Goal: Task Accomplishment & Management: Complete application form

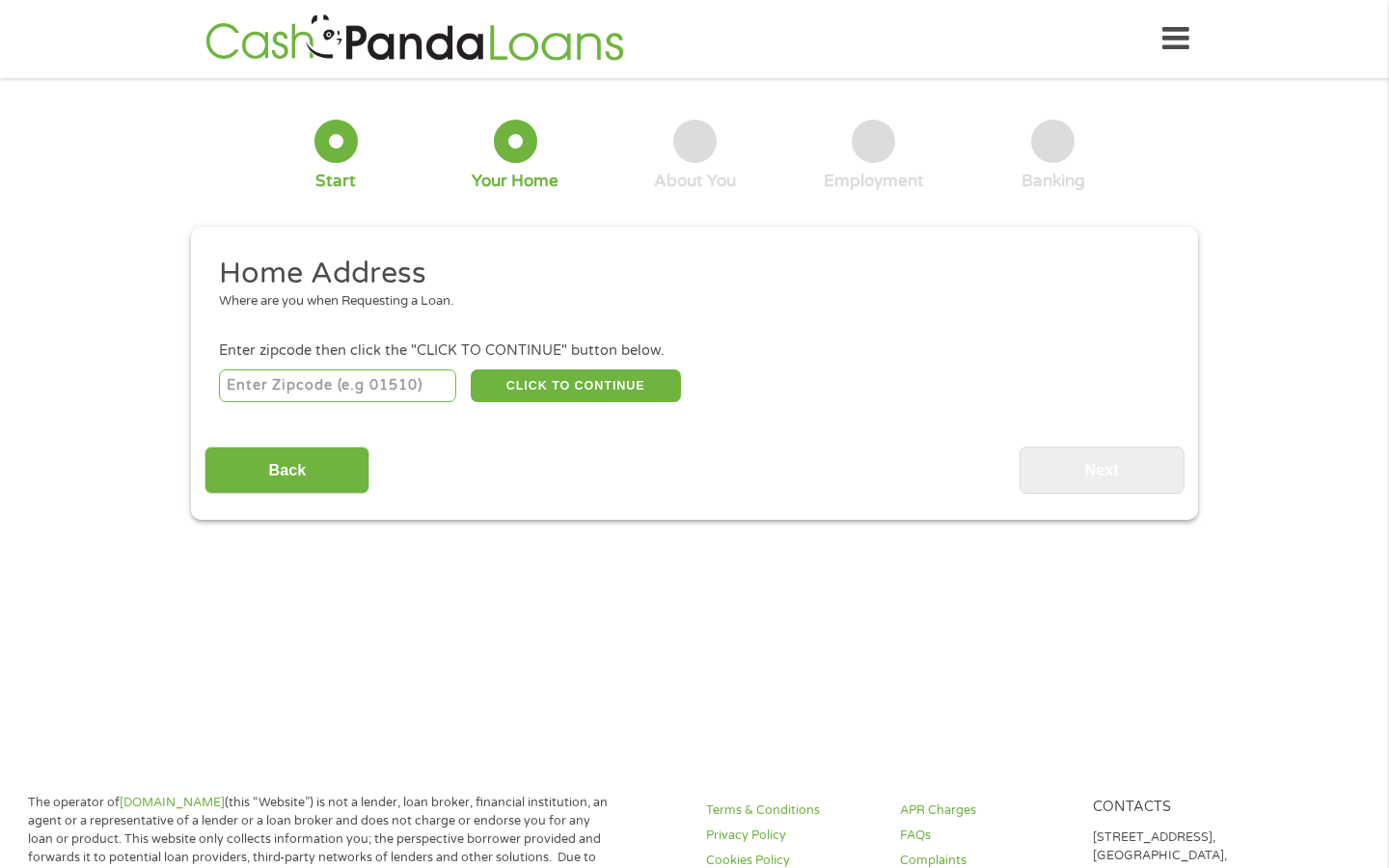
click at [377, 390] on input "number" at bounding box center [338, 385] width 238 height 32
type input "70817"
select select "[US_STATE]"
click at [555, 404] on div "70817 CLICK TO CONTINUE Please recheck your Zipcode, it seems to be Incorrect" at bounding box center [694, 385] width 951 height 39
click at [569, 386] on button "CLICK TO CONTINUE" at bounding box center [576, 385] width 211 height 32
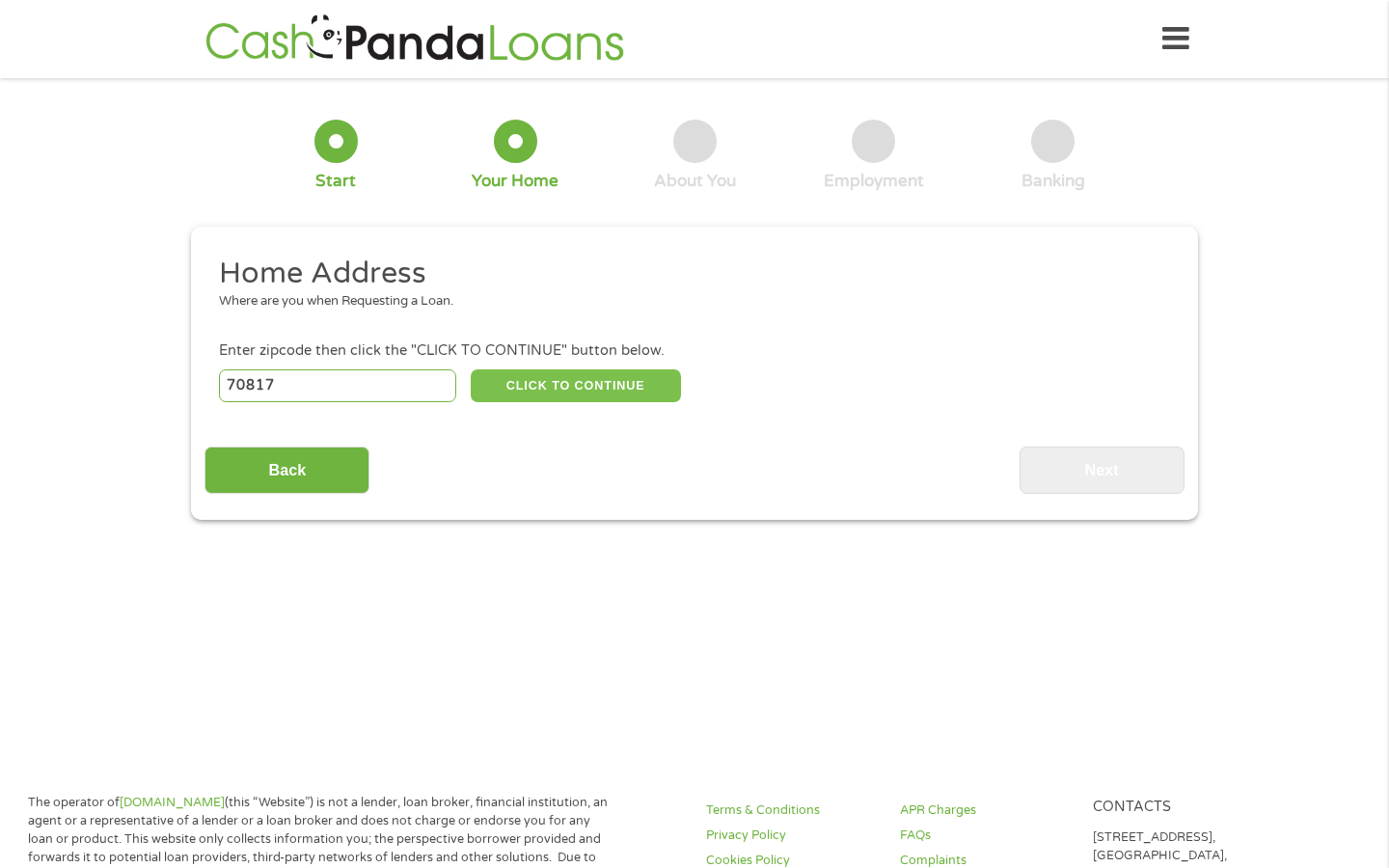
type input "70817"
type input "Baton Rouge"
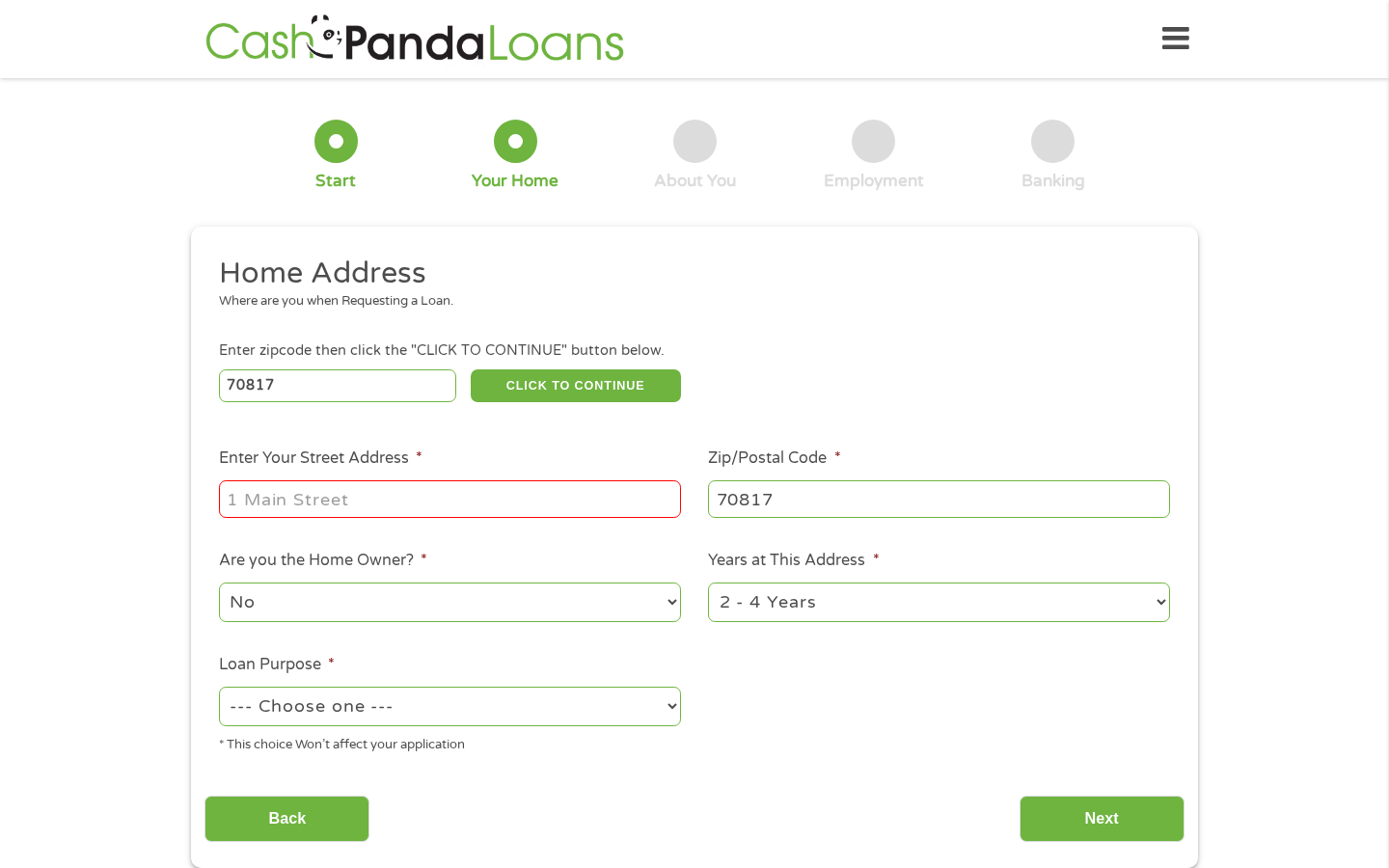
click at [444, 500] on input "Enter Your Street Address *" at bounding box center [451, 498] width 462 height 36
type input "[STREET_ADDRESS]"
click at [551, 706] on select "--- Choose one --- Pay Bills Debt Consolidation Home Improvement Major Purchase…" at bounding box center [451, 706] width 462 height 39
select select "paybills"
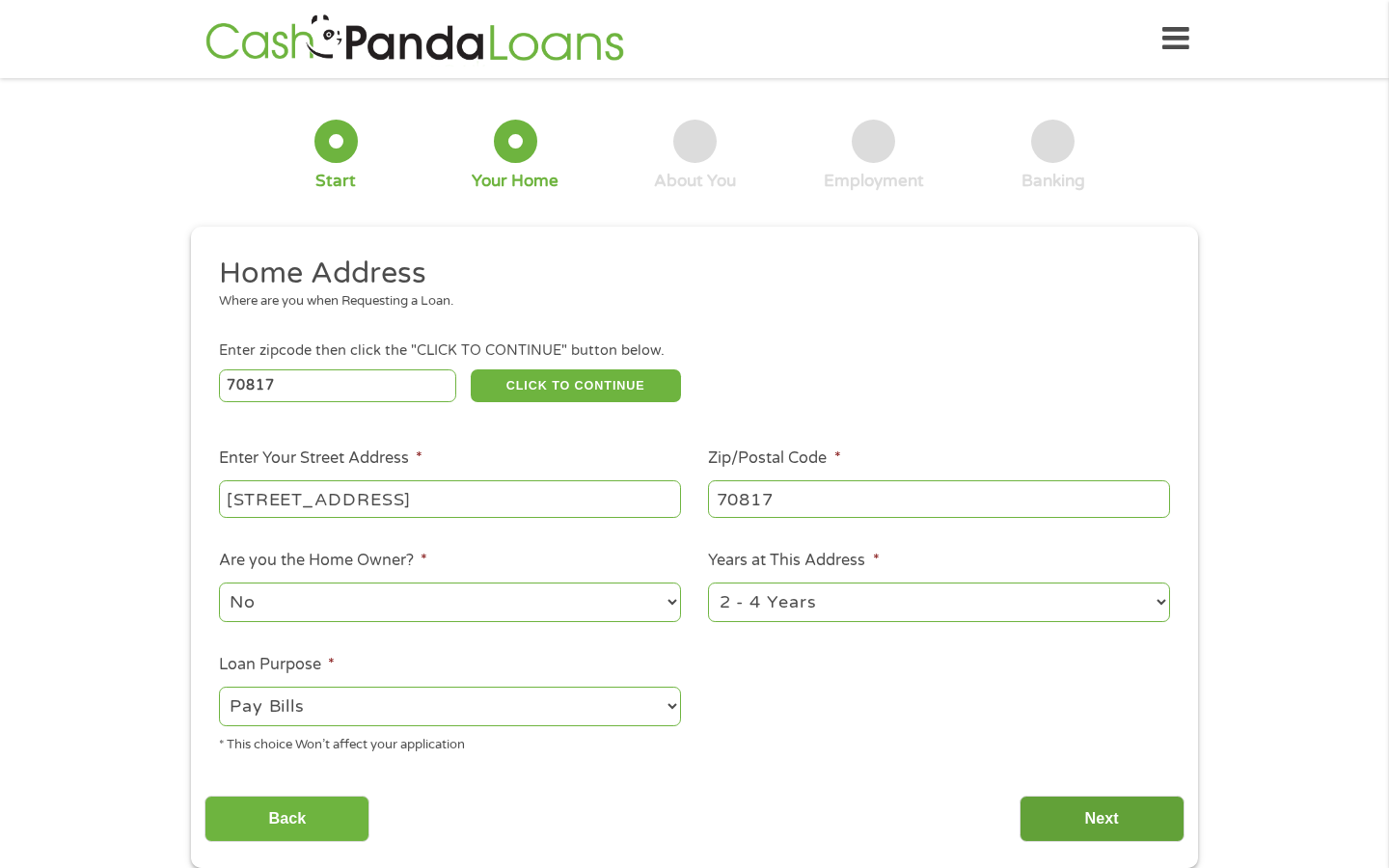
click at [1101, 798] on input "Next" at bounding box center [1102, 820] width 165 height 47
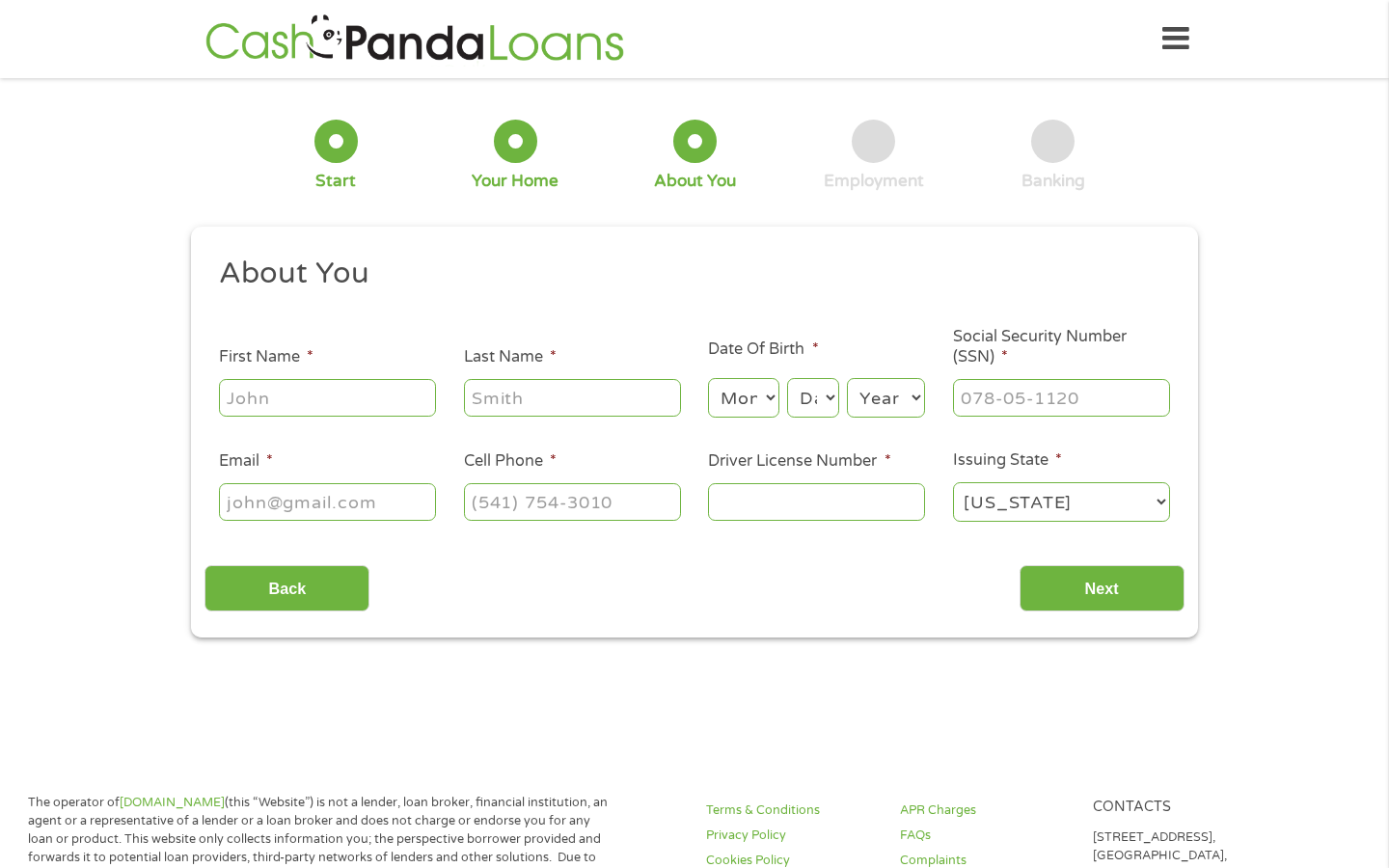
scroll to position [8, 8]
click at [429, 389] on input "First Name *" at bounding box center [328, 397] width 217 height 36
type input "[PERSON_NAME]"
type input "[EMAIL_ADDRESS][DOMAIN_NAME]"
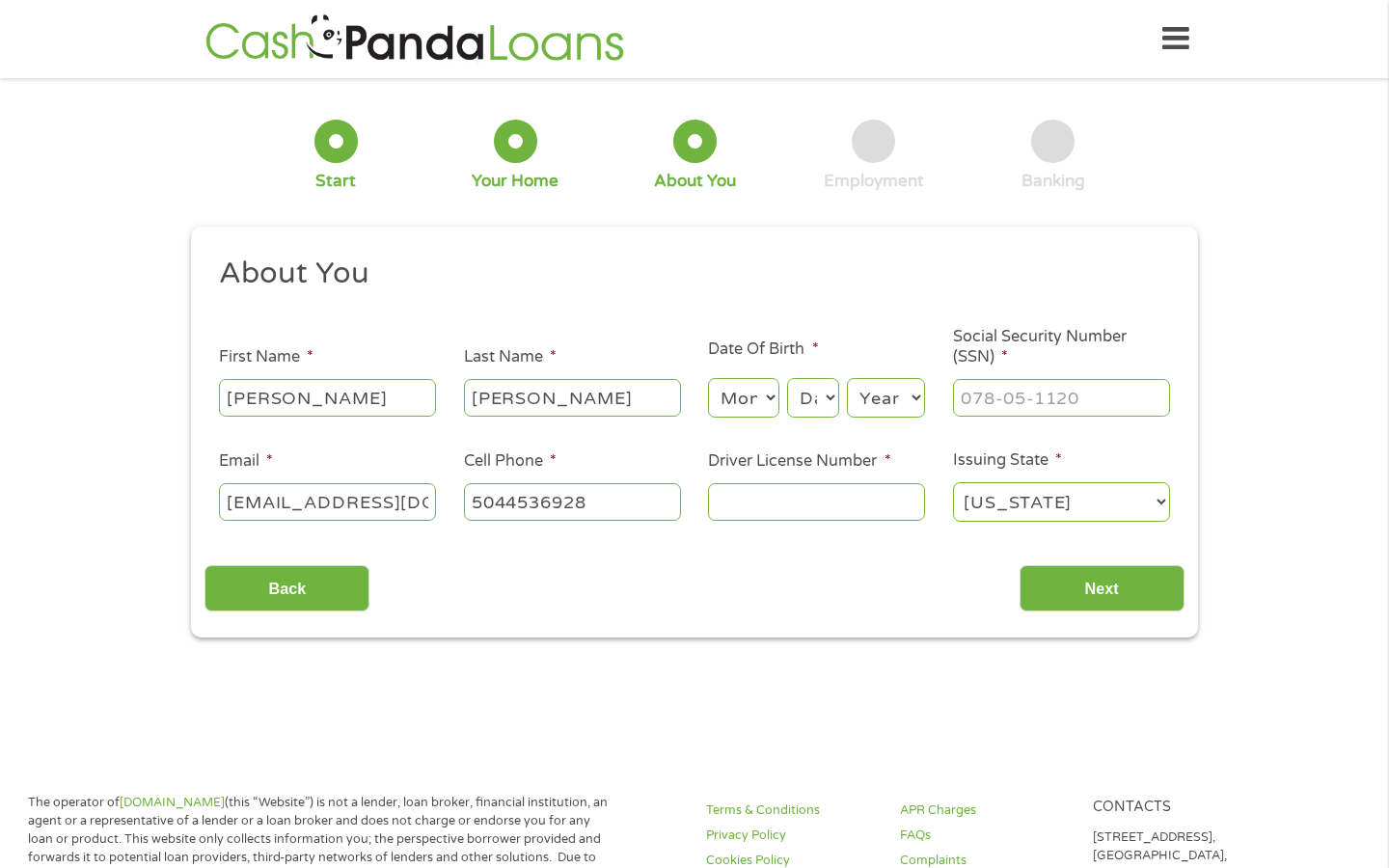
type input "[PHONE_NUMBER]"
click at [758, 401] on select "Month 1 2 3 4 5 6 7 8 9 10 11 12" at bounding box center [743, 398] width 71 height 39
select select "2"
click at [828, 391] on select "Day 1 2 3 4 5 6 7 8 9 10 11 12 13 14 15 16 17 18 19 20 21 22 23 24 25 26 27 28 …" at bounding box center [813, 398] width 52 height 39
select select "5"
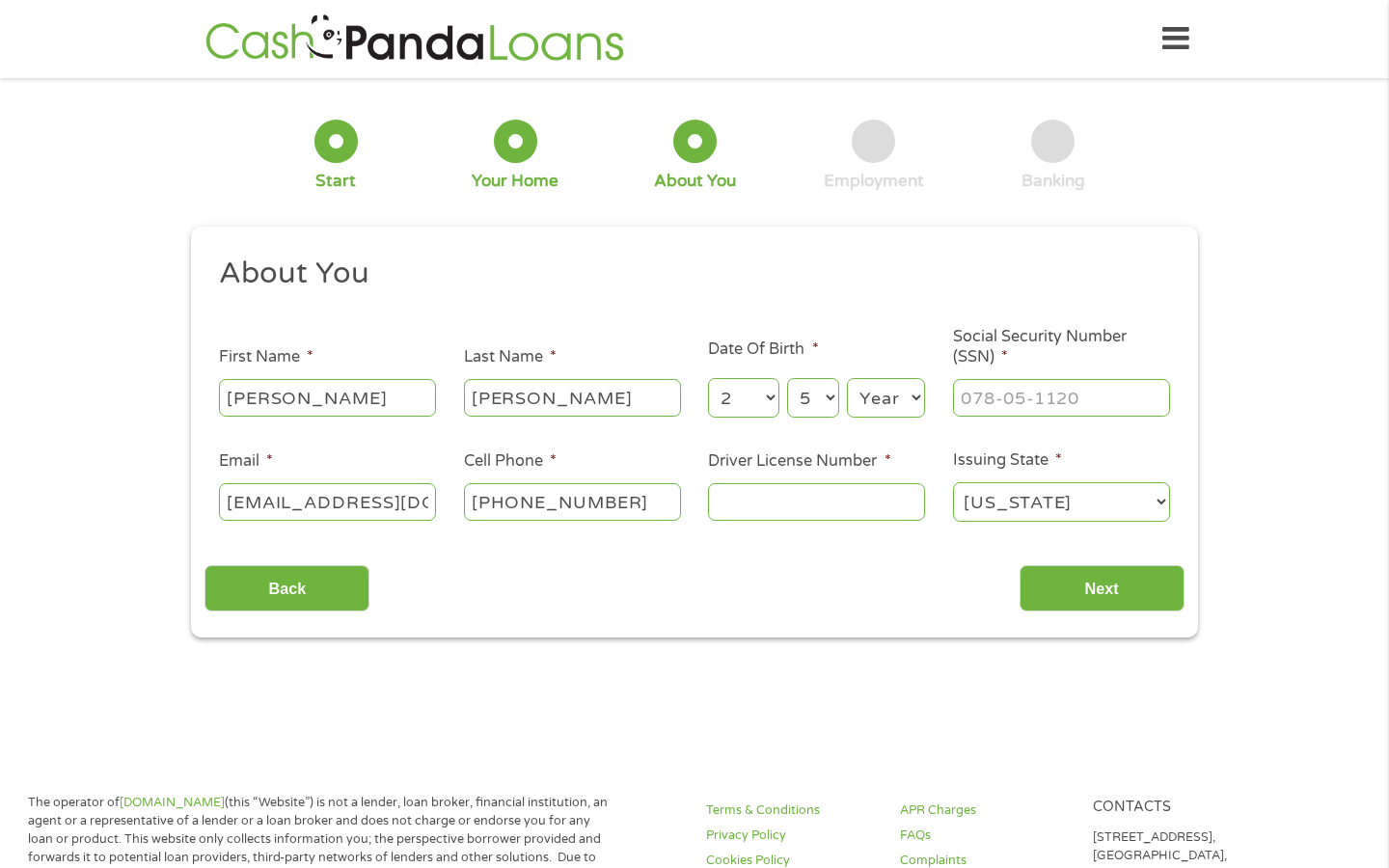
click at [898, 401] on select "Year [DATE] 2006 2005 2004 2003 2002 2001 2000 1999 1998 1997 1996 1995 1994 19…" at bounding box center [886, 398] width 78 height 39
select select "2004"
click at [1055, 397] on input "___-__-____" at bounding box center [1062, 397] width 217 height 36
type input "662-09-9963"
click at [750, 522] on div at bounding box center [817, 502] width 217 height 44
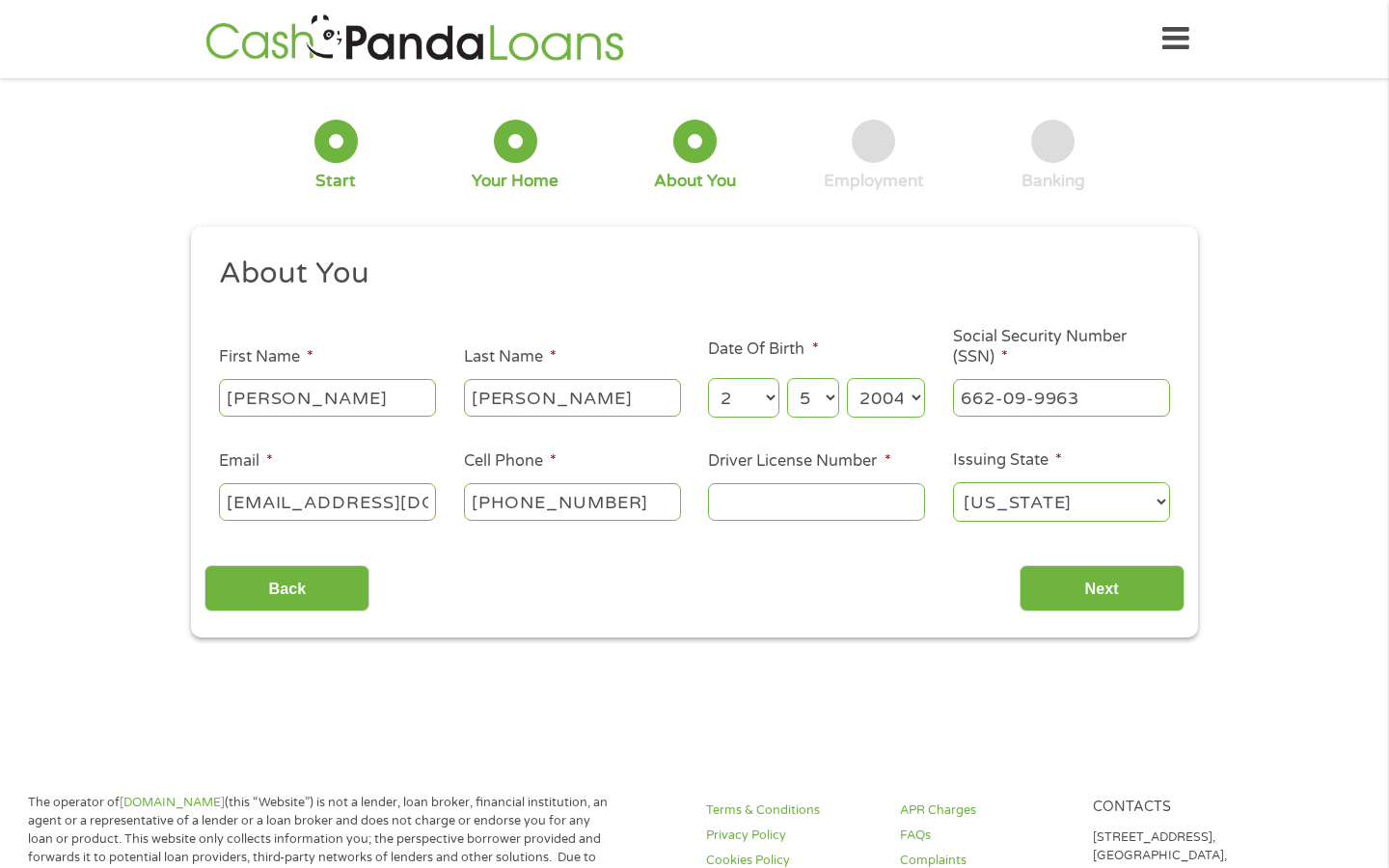
click at [750, 515] on input "Driver License Number *" at bounding box center [817, 501] width 217 height 36
type input "012811631"
click at [1089, 598] on input "Next" at bounding box center [1102, 589] width 165 height 47
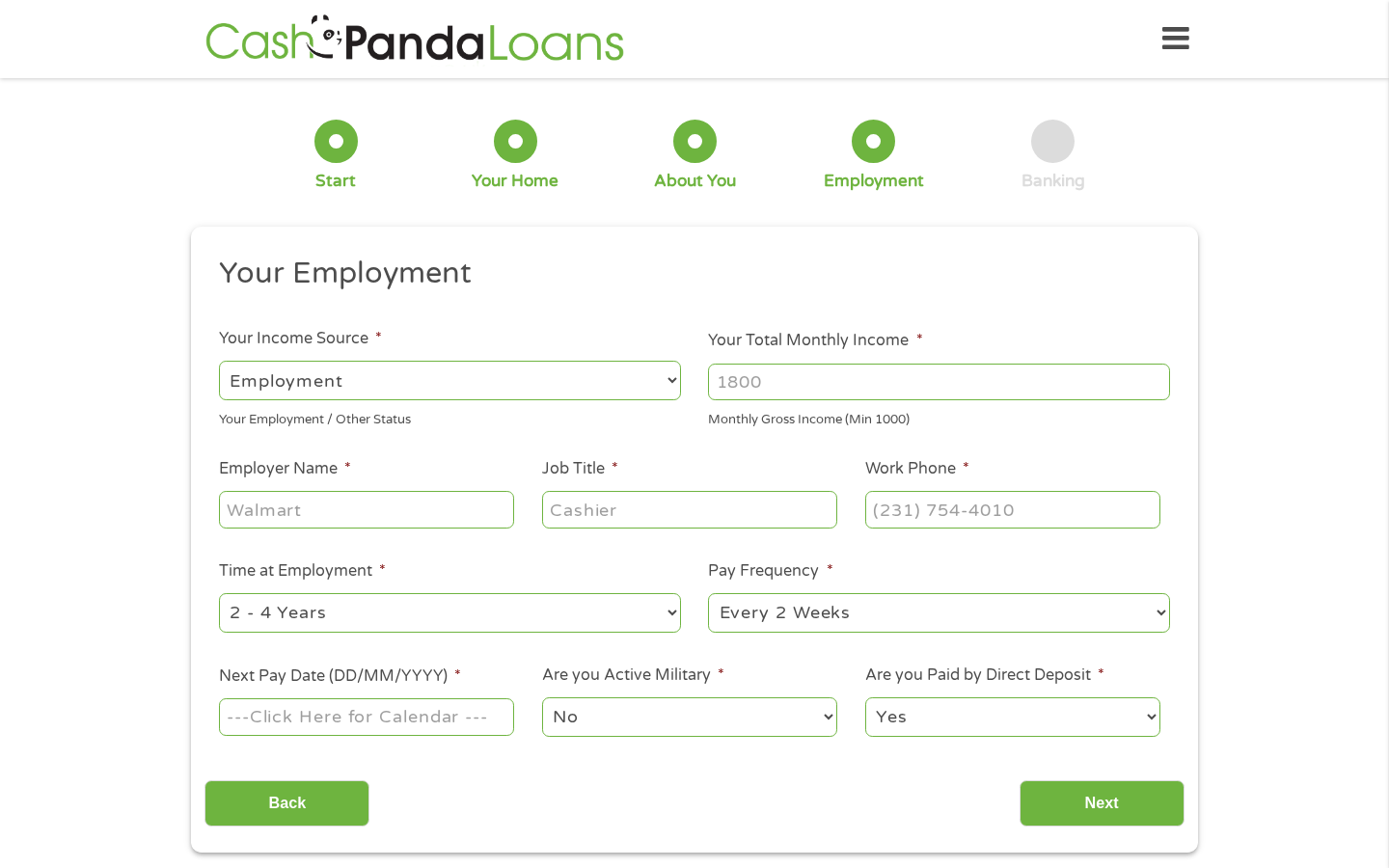
click at [371, 383] on select "--- Choose one --- Employment [DEMOGRAPHIC_DATA] Benefits" at bounding box center [451, 380] width 462 height 39
click at [815, 371] on input "Your Total Monthly Income *" at bounding box center [939, 381] width 462 height 36
type input "3600"
click at [427, 503] on input "Employer Name *" at bounding box center [366, 508] width 295 height 36
type input "watco"
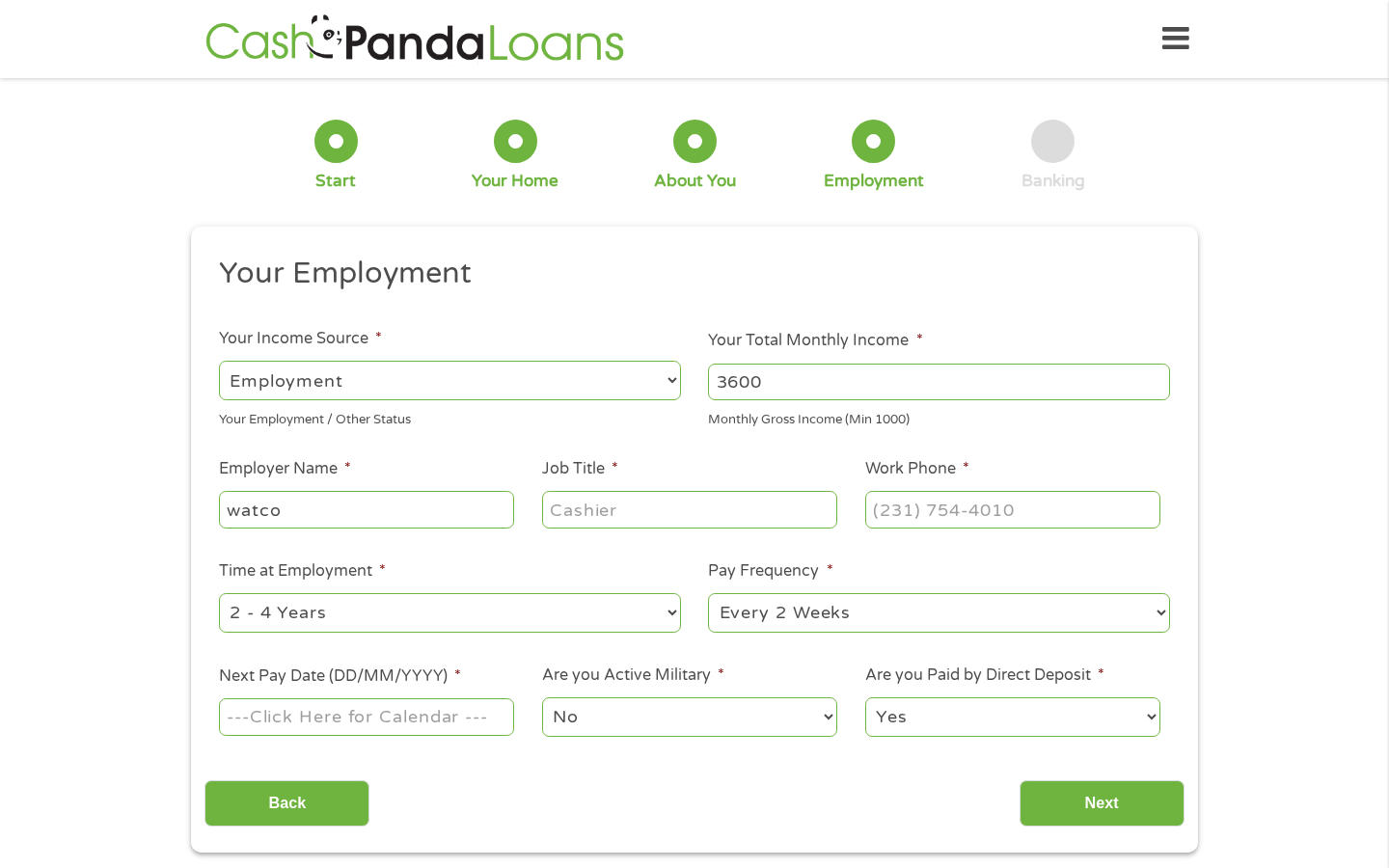
click at [766, 503] on input "Job Title *" at bounding box center [690, 508] width 295 height 36
type input "conductor"
click at [1060, 504] on input "(___) ___-____" at bounding box center [1012, 508] width 295 height 36
type input "[PHONE_NUMBER]"
click at [676, 461] on li "Job Title * conductor" at bounding box center [690, 495] width 323 height 74
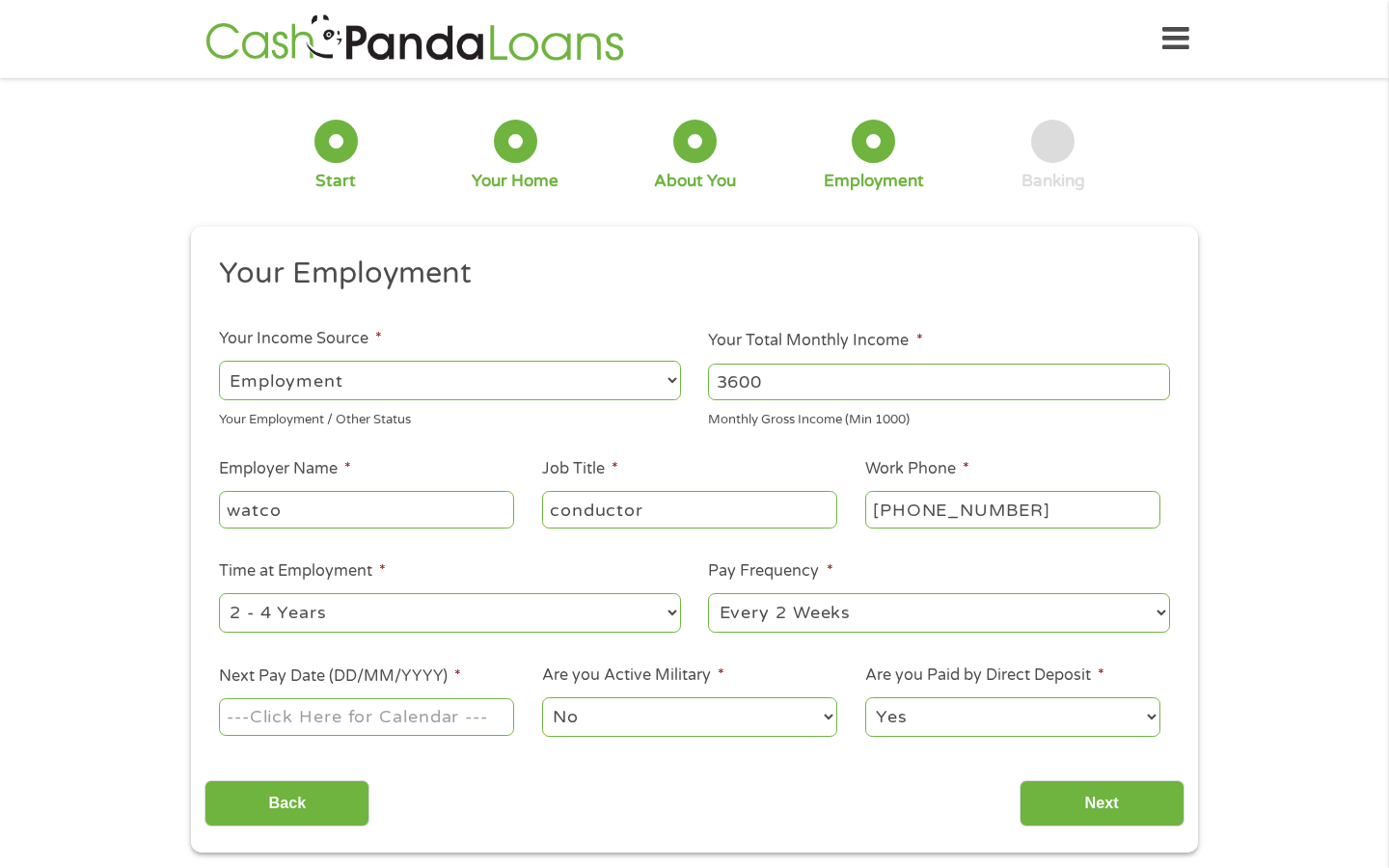
click at [370, 722] on input "Next Pay Date (DD/MM/YYYY) *" at bounding box center [366, 716] width 295 height 36
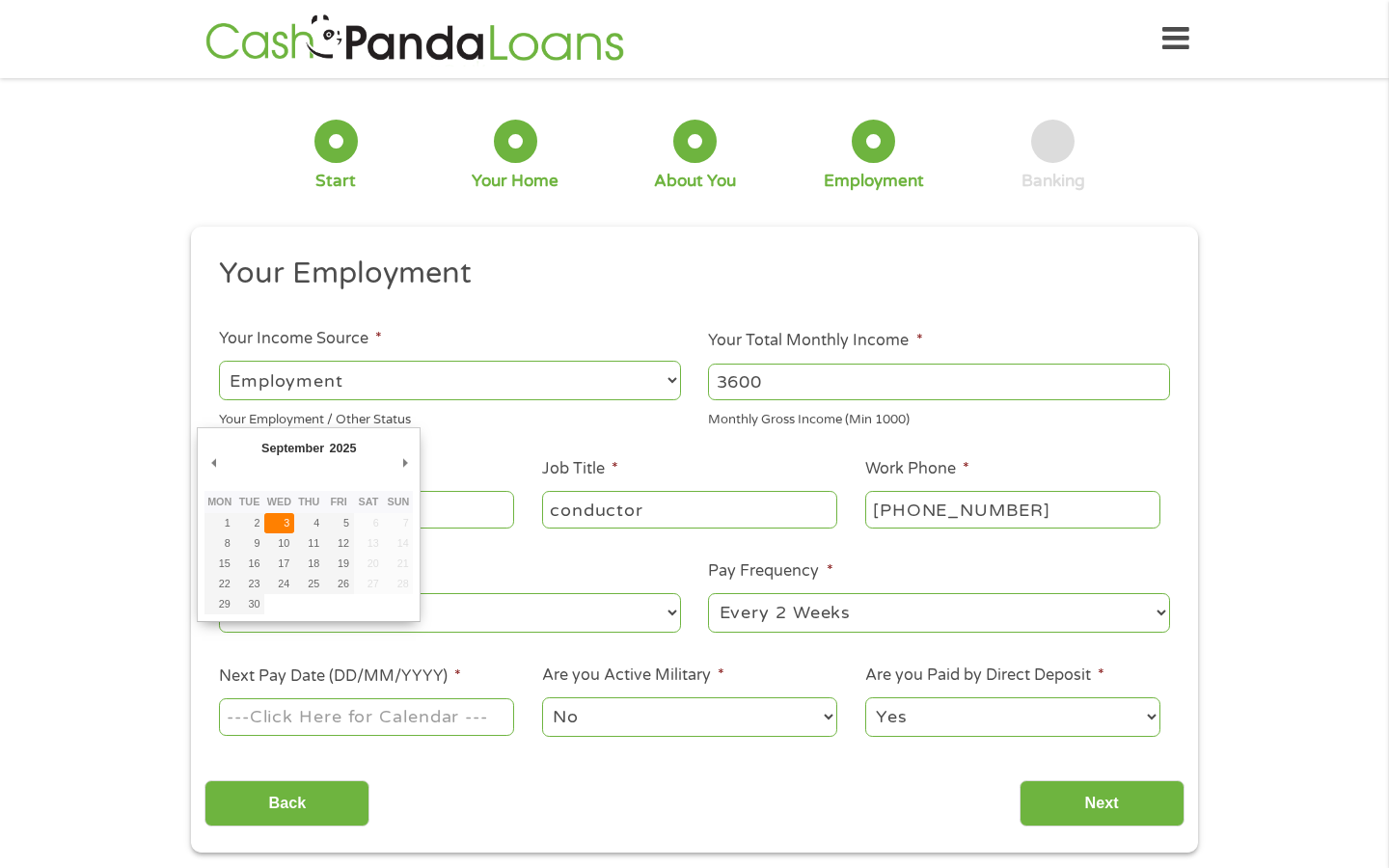
type input "[DATE]"
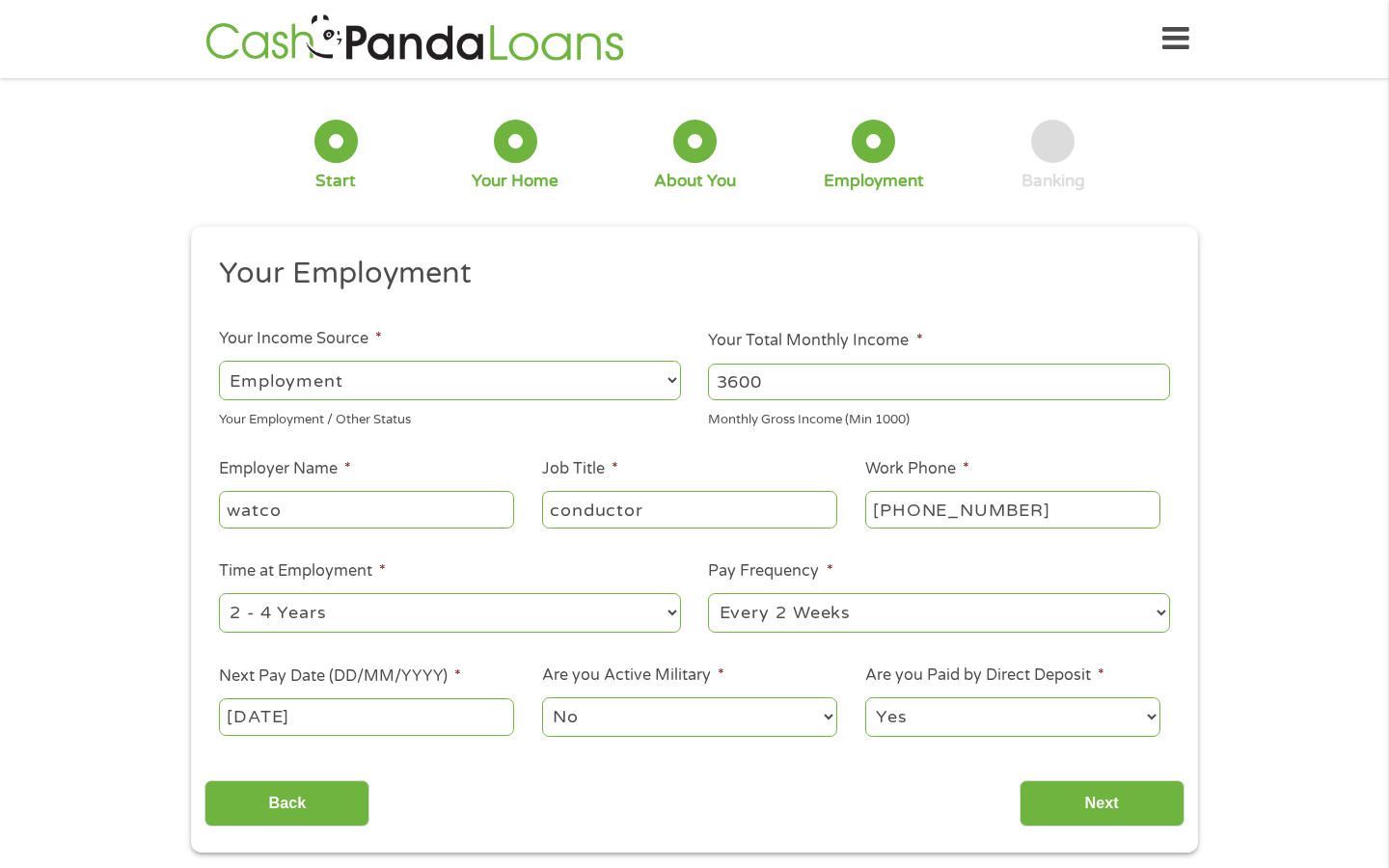
click at [492, 589] on li "Time at Employment * --- Choose one --- 1 Year or less 1 - 2 Years 2 - 4 Years …" at bounding box center [450, 598] width 490 height 76
click at [1046, 807] on input "Next" at bounding box center [1102, 804] width 165 height 47
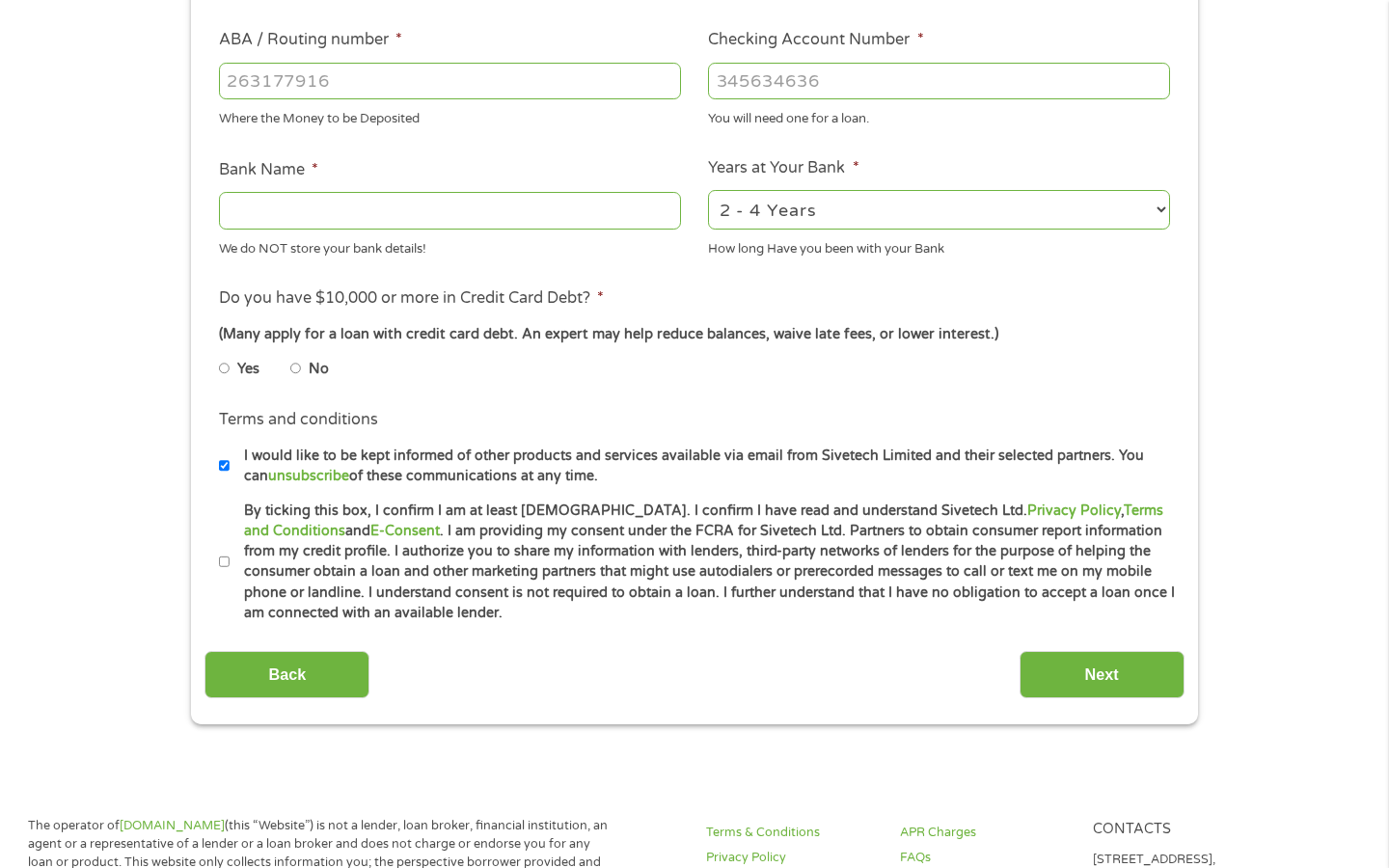
scroll to position [593, 0]
click at [301, 363] on li "No" at bounding box center [324, 368] width 70 height 37
click at [298, 366] on input "No" at bounding box center [296, 367] width 12 height 31
radio input "true"
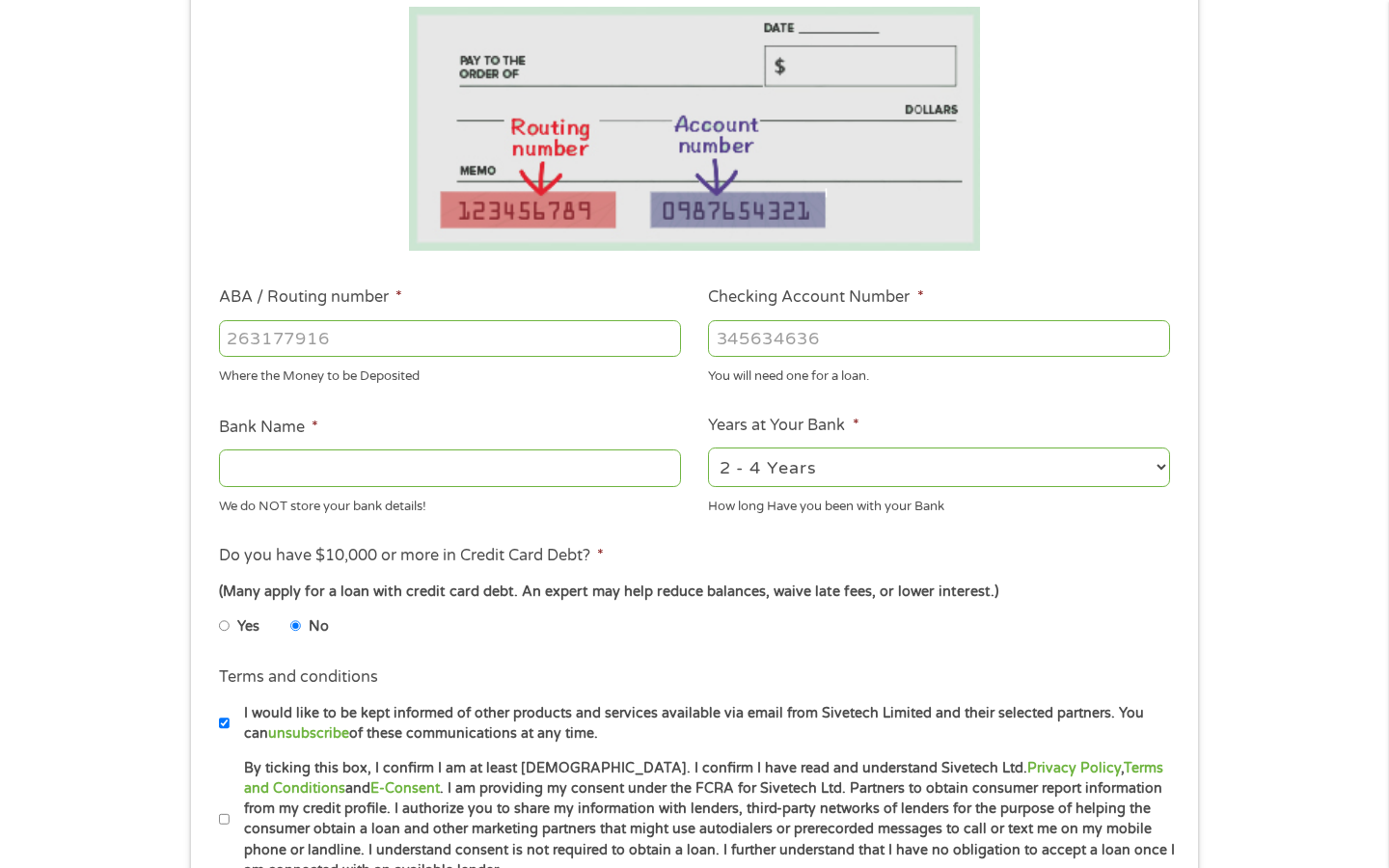
scroll to position [331, 0]
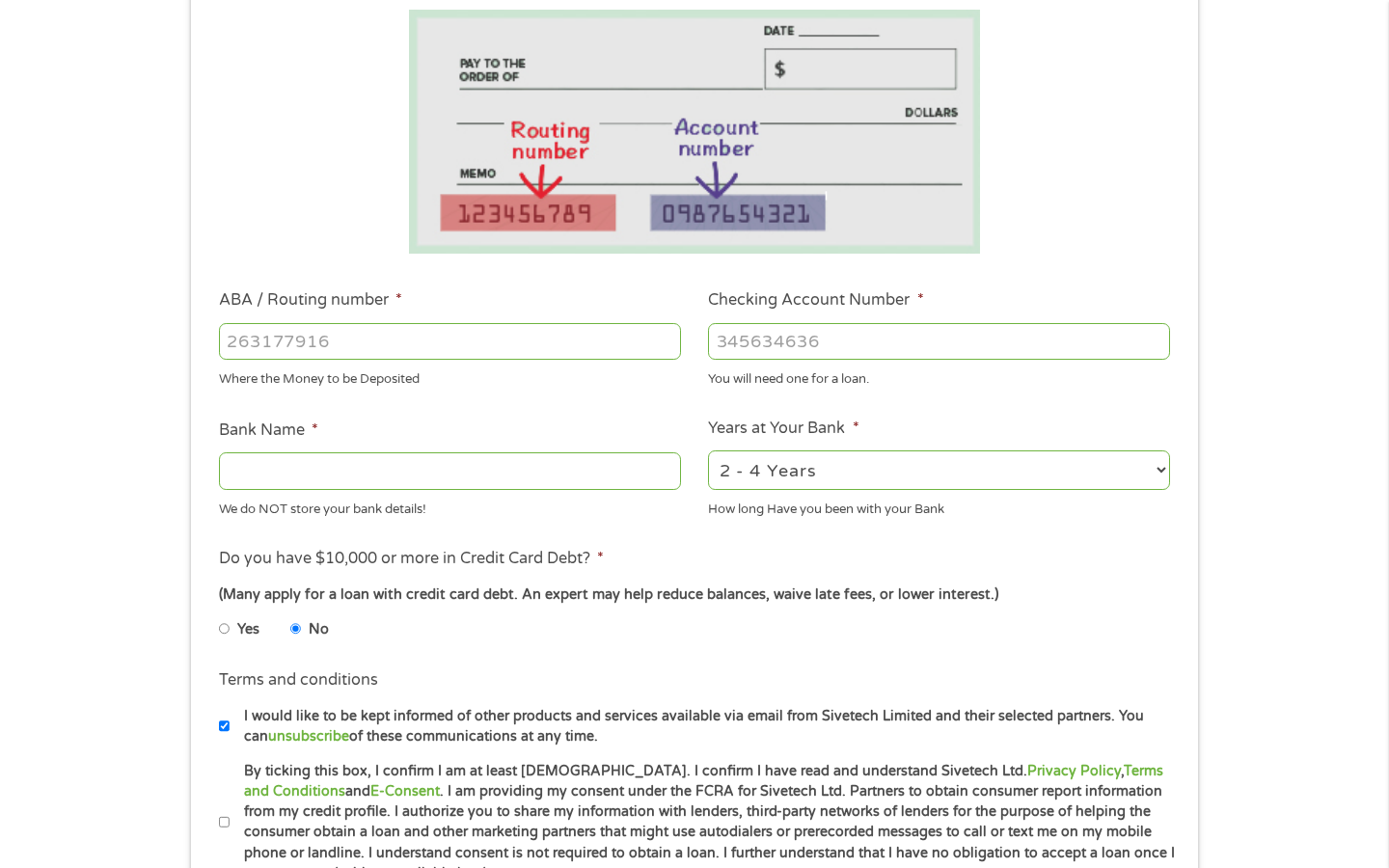
click at [412, 354] on input "ABA / Routing number *" at bounding box center [451, 341] width 462 height 36
type input "065400153"
type input "WHITNEY BANK"
type input "065400153"
click at [776, 346] on input "Checking Account Number *" at bounding box center [939, 341] width 462 height 36
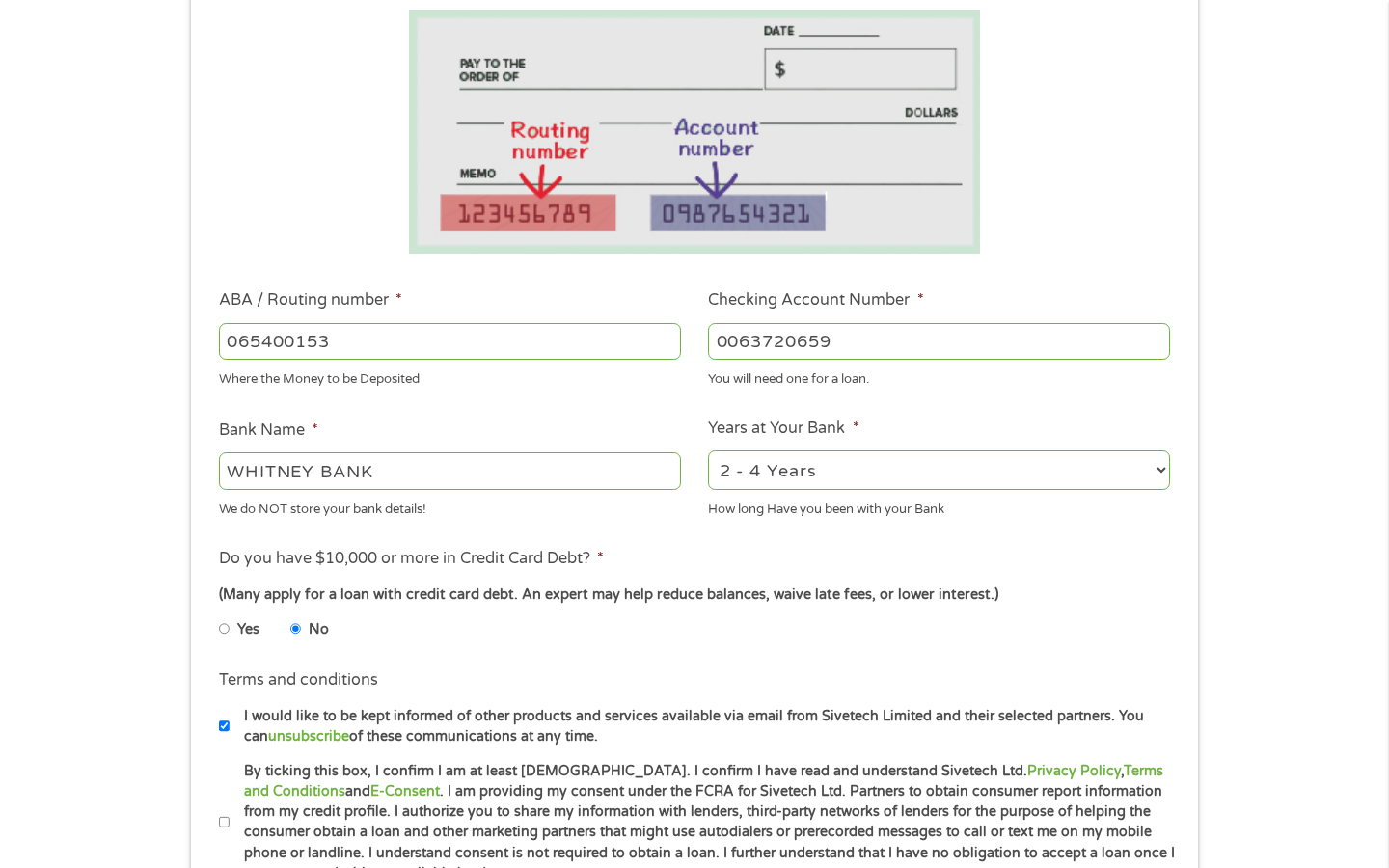
type input "0063720659"
click at [426, 418] on li "Bank Name * WHITNEY BANK We do NOT store your bank details!" at bounding box center [450, 468] width 490 height 100
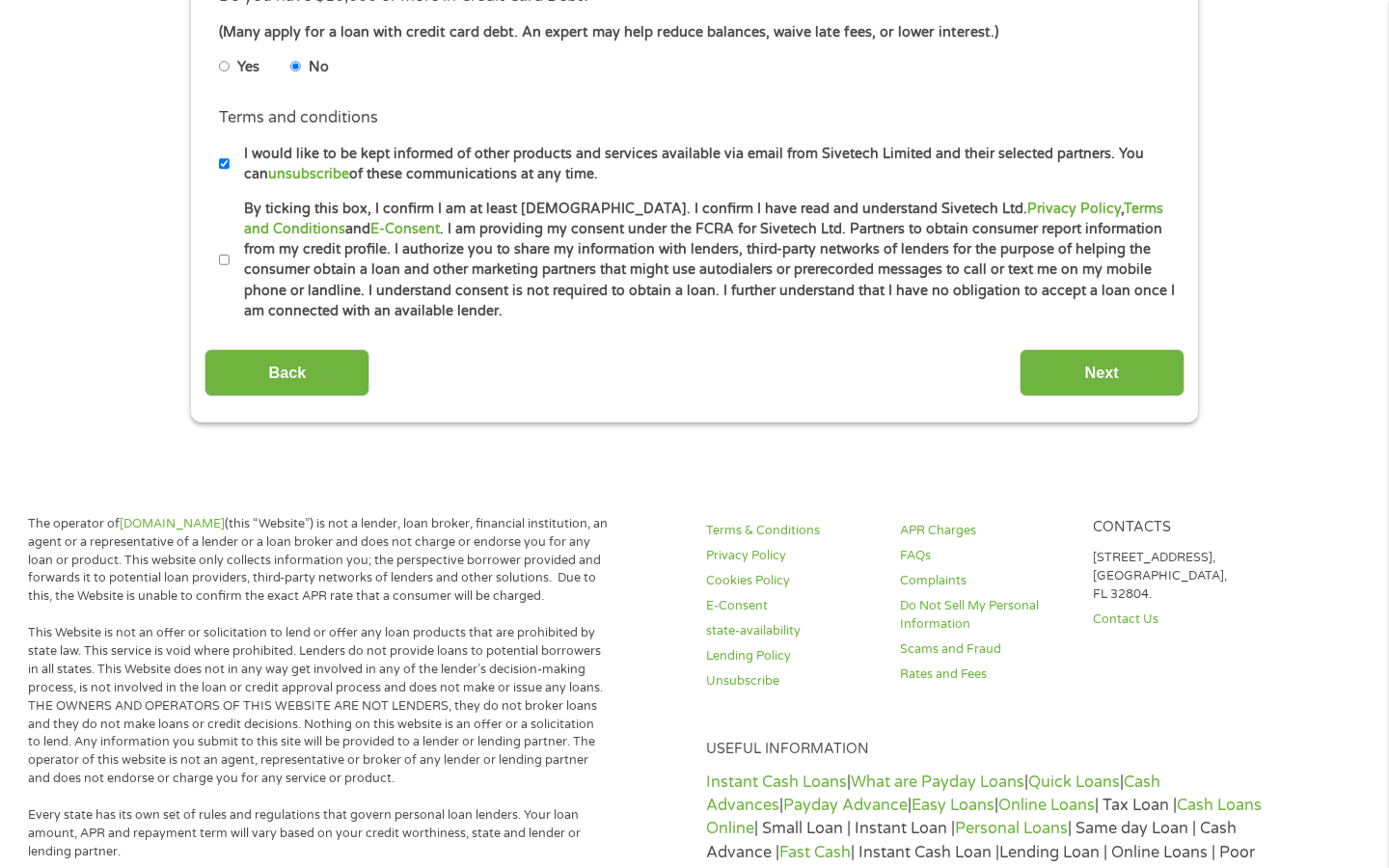
scroll to position [894, 0]
click at [688, 300] on label "By ticking this box, I confirm I am at least [DEMOGRAPHIC_DATA]. I confirm I ha…" at bounding box center [702, 260] width 946 height 123
click at [230, 275] on input "By ticking this box, I confirm I am at least [DEMOGRAPHIC_DATA]. I confirm I ha…" at bounding box center [225, 260] width 12 height 31
checkbox input "true"
click at [1084, 367] on input "Next" at bounding box center [1102, 372] width 165 height 47
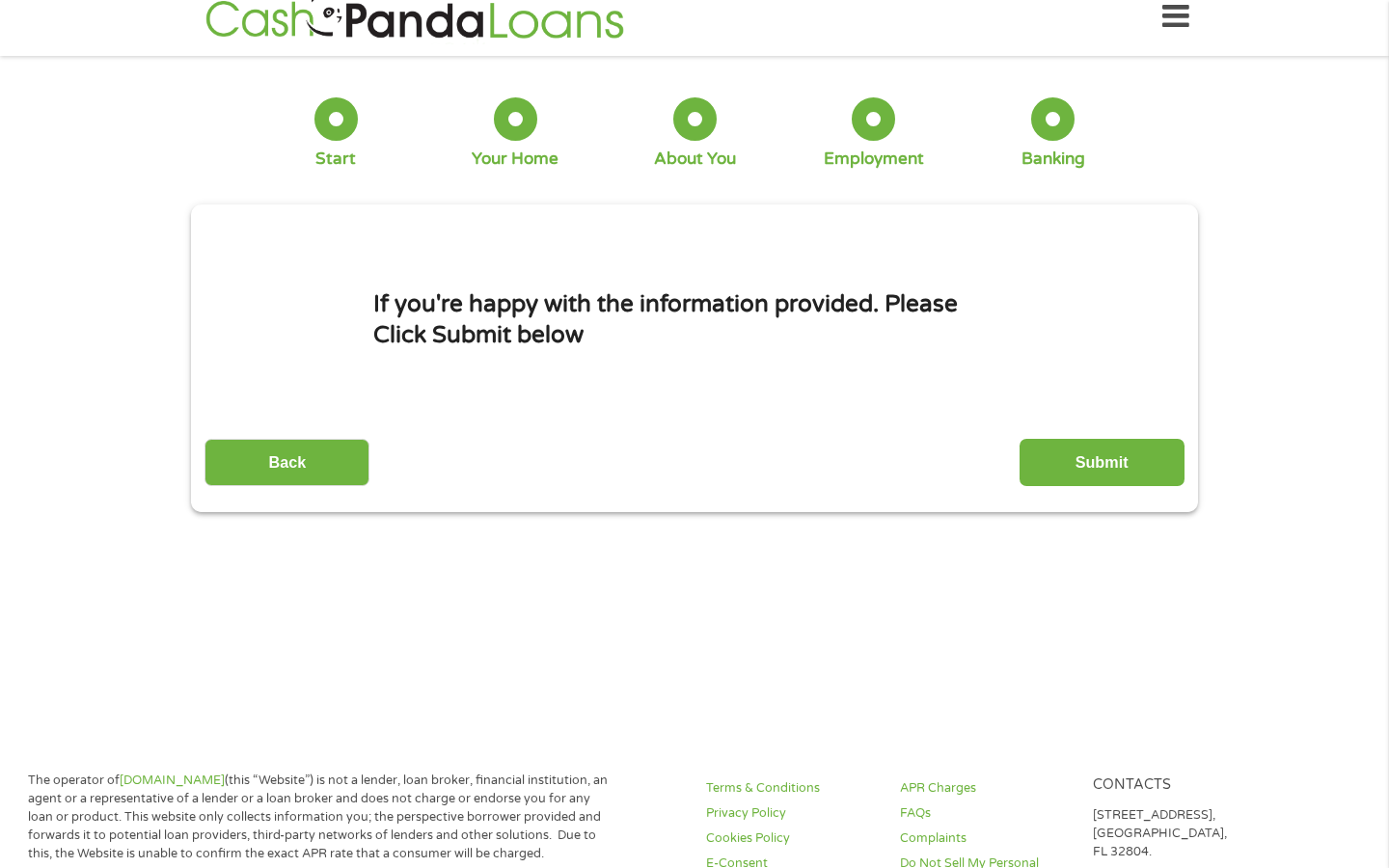
scroll to position [0, 0]
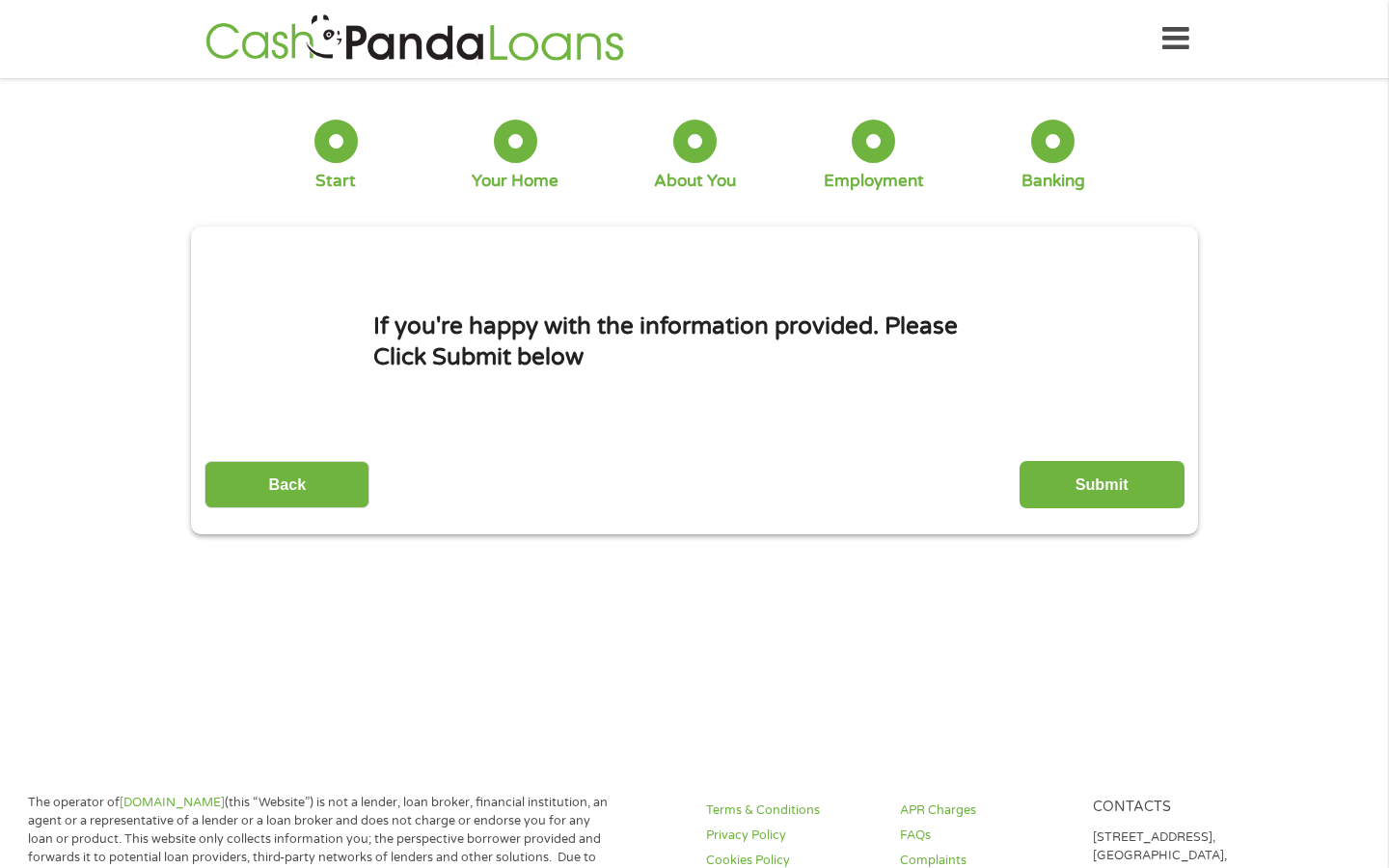
click at [1088, 458] on div "Back Submit" at bounding box center [694, 478] width 980 height 61
click at [1088, 477] on input "Submit" at bounding box center [1102, 485] width 165 height 47
